Goal: Task Accomplishment & Management: Manage account settings

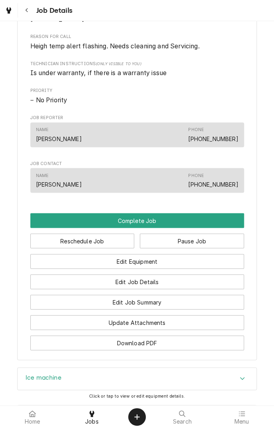
scroll to position [490, 0]
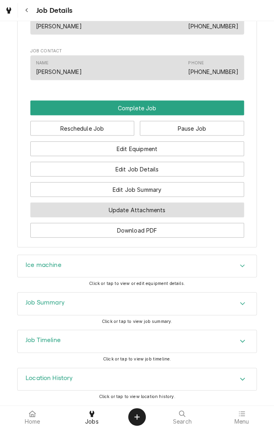
click at [196, 210] on button "Update Attachments" at bounding box center [137, 209] width 214 height 15
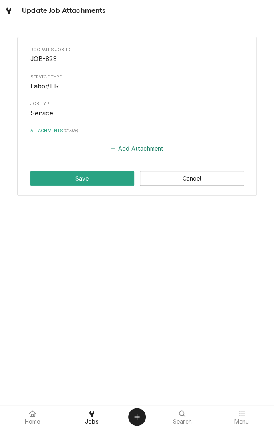
click at [146, 145] on button "Add Attachment" at bounding box center [137, 148] width 56 height 11
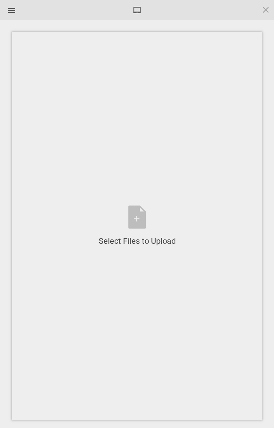
click at [136, 217] on div "Select Files to Upload or Drag and Drop, Copy and Paste Files" at bounding box center [137, 225] width 77 height 41
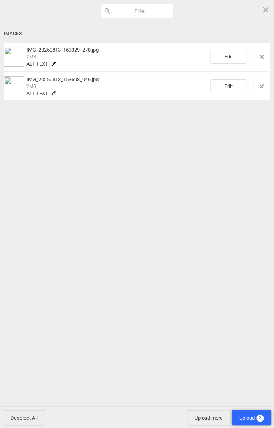
click at [254, 415] on span "Upload 2" at bounding box center [251, 418] width 24 height 6
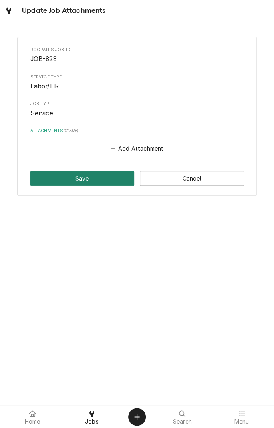
click at [111, 180] on button "Save" at bounding box center [82, 178] width 104 height 15
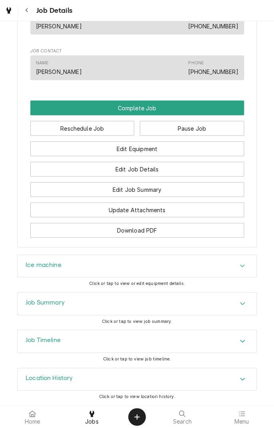
scroll to position [490, 0]
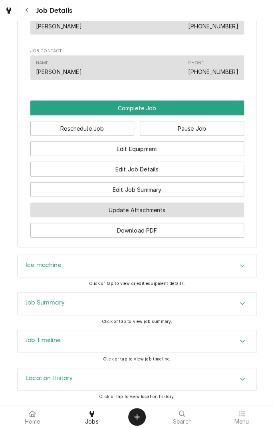
click at [198, 211] on button "Update Attachments" at bounding box center [137, 209] width 214 height 15
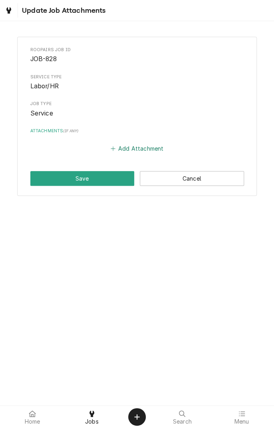
click at [146, 151] on button "Add Attachment" at bounding box center [137, 148] width 56 height 11
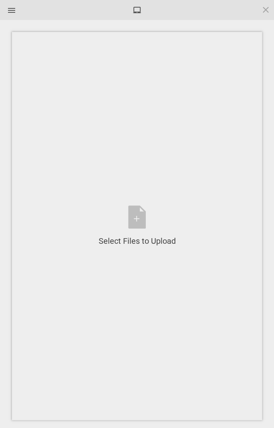
click at [138, 225] on div "Select Files to Upload or Drag and Drop, Copy and Paste Files" at bounding box center [137, 225] width 77 height 41
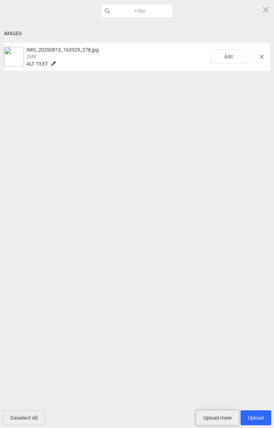
click at [222, 418] on span "Upload more" at bounding box center [218, 417] width 44 height 15
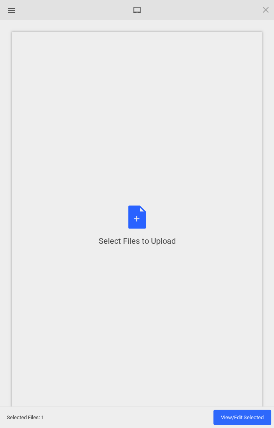
click at [141, 220] on div "Select Files to Upload or Drag and Drop, Copy and Paste Files" at bounding box center [137, 225] width 77 height 41
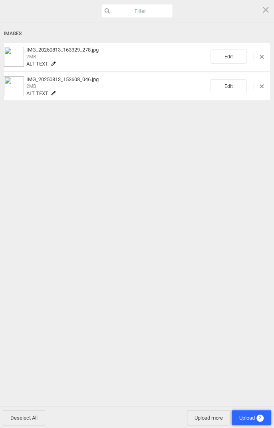
click at [250, 417] on span "Upload 2" at bounding box center [251, 418] width 24 height 6
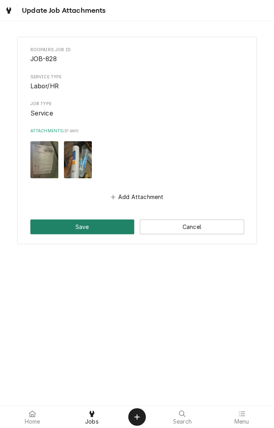
click at [94, 226] on button "Save" at bounding box center [82, 226] width 104 height 15
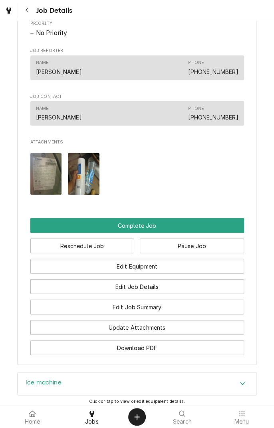
scroll to position [434, 0]
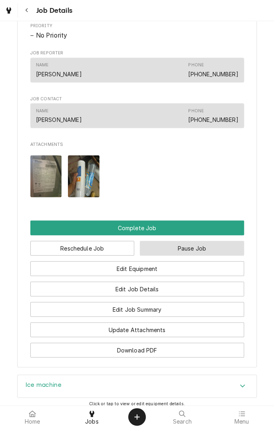
click at [189, 255] on button "Pause Job" at bounding box center [192, 248] width 104 height 15
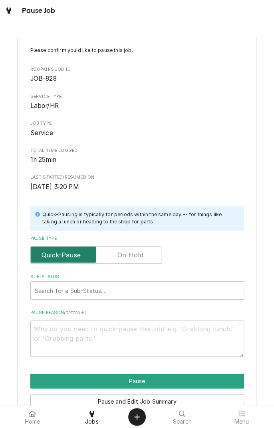
click at [148, 254] on input "Pause Type" at bounding box center [96, 255] width 124 height 18
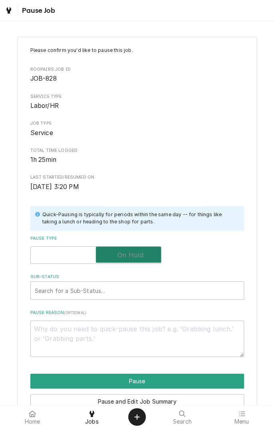
checkbox input "true"
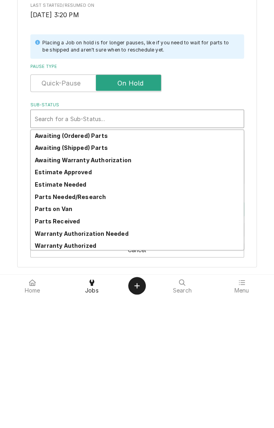
scroll to position [37, 0]
click at [92, 327] on strong "Parts Needed/Research" at bounding box center [70, 328] width 71 height 7
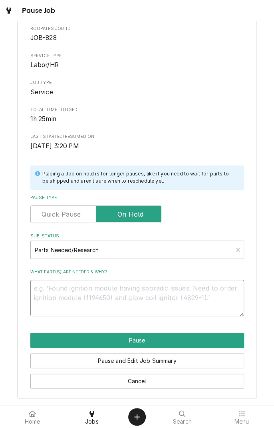
click at [133, 292] on textarea "What part(s) are needed & why?" at bounding box center [137, 298] width 214 height 36
type textarea "x"
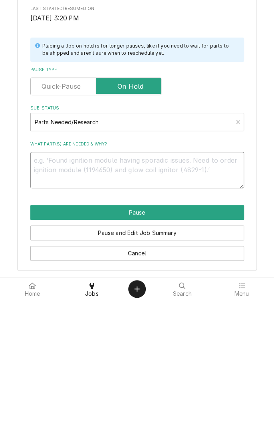
type textarea "K"
type textarea "x"
type textarea "Ke"
type textarea "x"
type textarea "Kee"
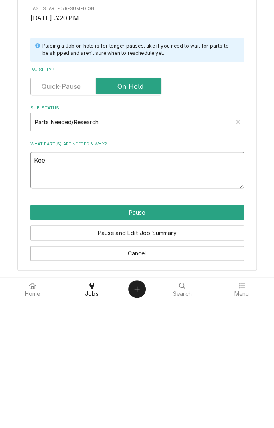
type textarea "x"
type textarea "Keep"
type textarea "x"
type textarea "Keep"
type textarea "x"
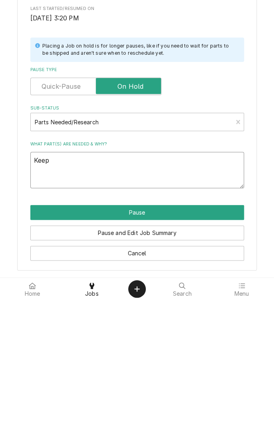
type textarea "Keep g"
type textarea "x"
type textarea "Keep ge"
type textarea "x"
type textarea "Keep gee"
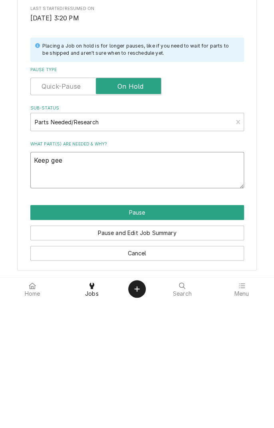
type textarea "x"
type textarea "Keep geet"
type textarea "x"
type textarea "Keep gee"
type textarea "x"
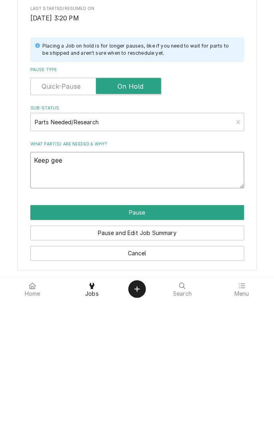
type textarea "Keep ge"
type textarea "x"
type textarea "Keep getting"
type textarea "x"
type textarea "Keep getting T"
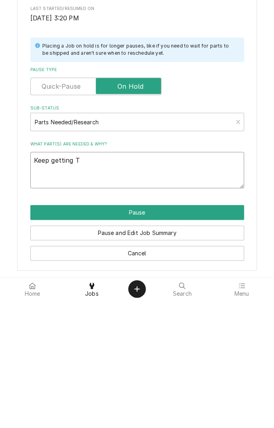
type textarea "x"
type textarea "Keep getting T1"
type textarea "x"
type textarea "Keep getting T1"
type textarea "x"
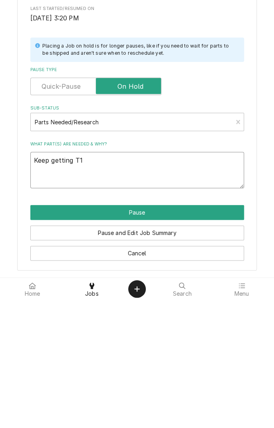
type textarea "Keep getting T1 a"
type textarea "x"
type textarea "Keep getting T1 al"
type textarea "x"
type textarea "Keep getting T1 ala"
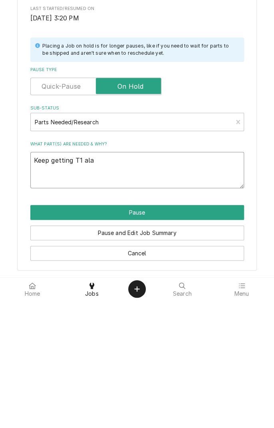
type textarea "x"
type textarea "Keep getting T1 alarm"
type textarea "x"
type textarea "Keep getting T1 alarm w"
type textarea "x"
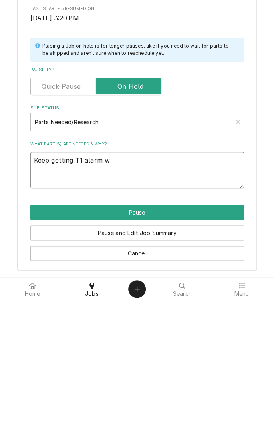
type textarea "Keep getting T1 alarm wa"
type textarea "x"
type textarea "Keep getting T1 alarm wai"
type textarea "x"
type textarea "Keep getting T1 alarm wait"
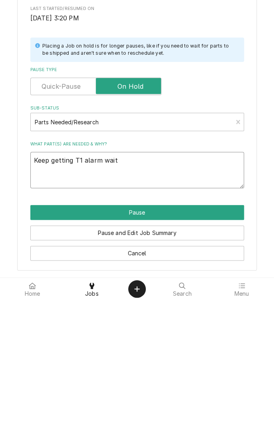
type textarea "x"
type textarea "Keep getting T1 alarm wait"
type textarea "x"
type textarea "Keep getting T1 alarm waiting"
type textarea "x"
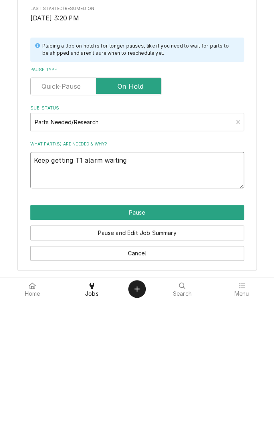
type textarea "Keep getting T1 alarm waiting f"
type textarea "x"
type textarea "Keep getting T1 alarm waiting fo"
type textarea "x"
type textarea "Keep getting T1 alarm waiting for"
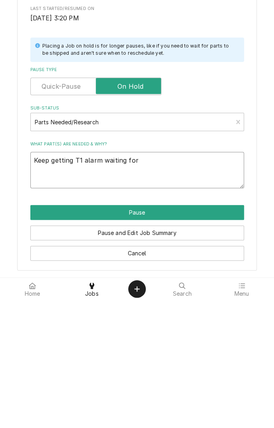
type textarea "x"
type textarea "Keep getting T1 alarm waiting for"
type textarea "x"
type textarea "Keep getting T1 alarm waiting for t"
type textarea "x"
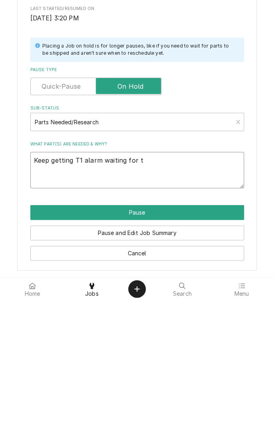
type textarea "Keep getting T1 alarm waiting for te"
type textarea "x"
type textarea "Keep getting T1 alarm waiting for tec"
type textarea "x"
type textarea "Keep getting T1 alarm waiting for tech"
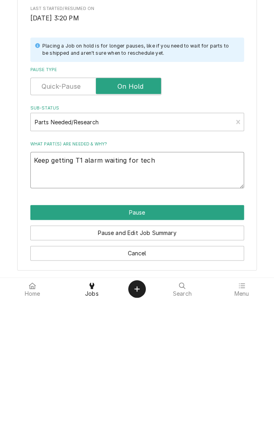
type textarea "x"
type textarea "Keep getting T1 alarm waiting for tech"
type textarea "x"
type textarea "Keep getting T1 alarm waiting for tech s"
type textarea "x"
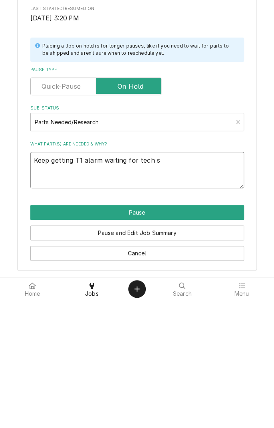
type textarea "Keep getting T1 alarm waiting for tech support"
type textarea "x"
type textarea "Keep getting T1 alarm waiting for tech support c"
type textarea "x"
type textarea "Keep getting T1 alarm waiting for tech support ca"
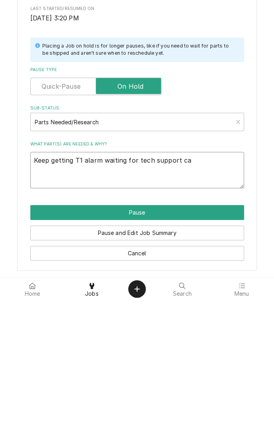
type textarea "x"
type textarea "Keep getting T1 alarm waiting for tech support cal"
type textarea "x"
type textarea "Keep getting T1 alarm waiting for tech support call"
type textarea "x"
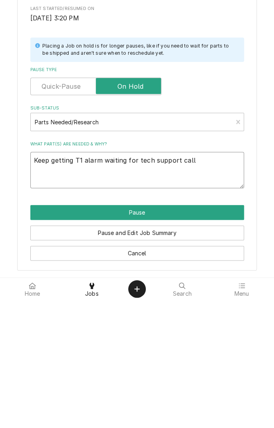
type textarea "Keep getting T1 alarm waiting for tech support call"
type textarea "x"
type textarea "Keep getting T1 alarm waiting for tech support call b"
type textarea "x"
type textarea "Keep getting T1 alarm waiting for tech support call ba"
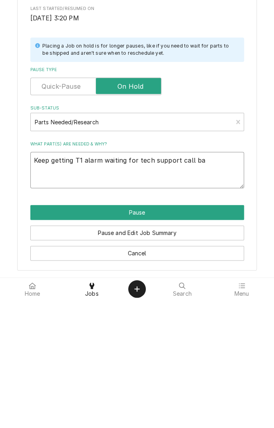
type textarea "x"
type textarea "Keep getting T1 alarm waiting for tech support call back"
type textarea "x"
type textarea "Keep getting T1 alarm waiting for tech support call back"
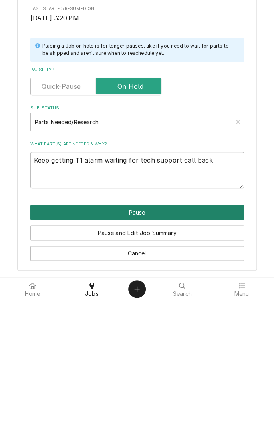
click at [183, 340] on button "Pause" at bounding box center [137, 340] width 214 height 15
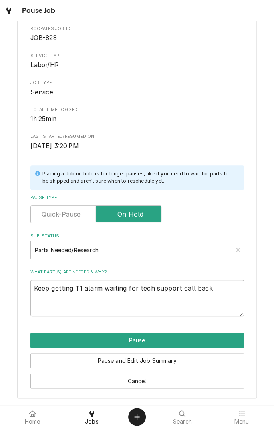
type textarea "x"
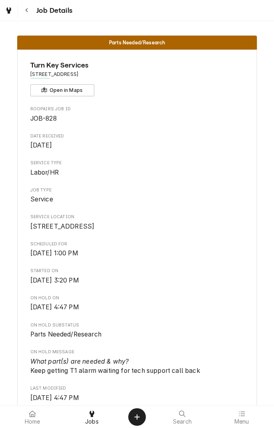
click at [29, 8] on div "Navigate back" at bounding box center [27, 10] width 8 height 8
